Goal: Navigation & Orientation: Find specific page/section

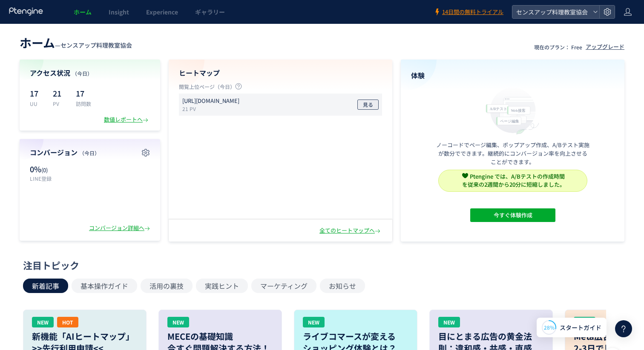
click at [370, 107] on span "見る" at bounding box center [368, 105] width 10 height 10
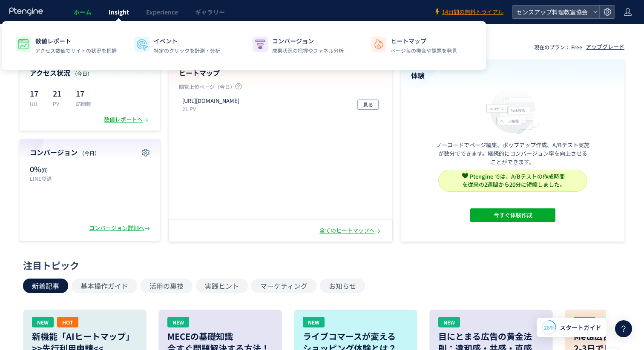
click at [116, 13] on span "Insight" at bounding box center [119, 12] width 20 height 9
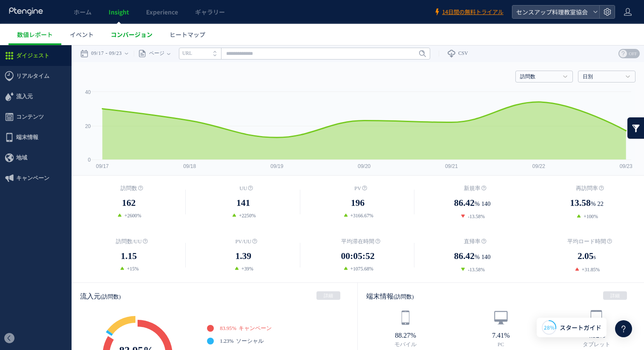
click at [142, 34] on span "コンバージョン" at bounding box center [132, 34] width 42 height 9
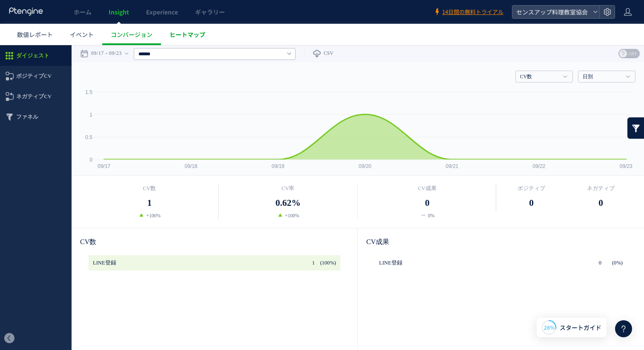
click at [177, 37] on span "ヒートマップ" at bounding box center [187, 34] width 36 height 9
